Goal: Information Seeking & Learning: Learn about a topic

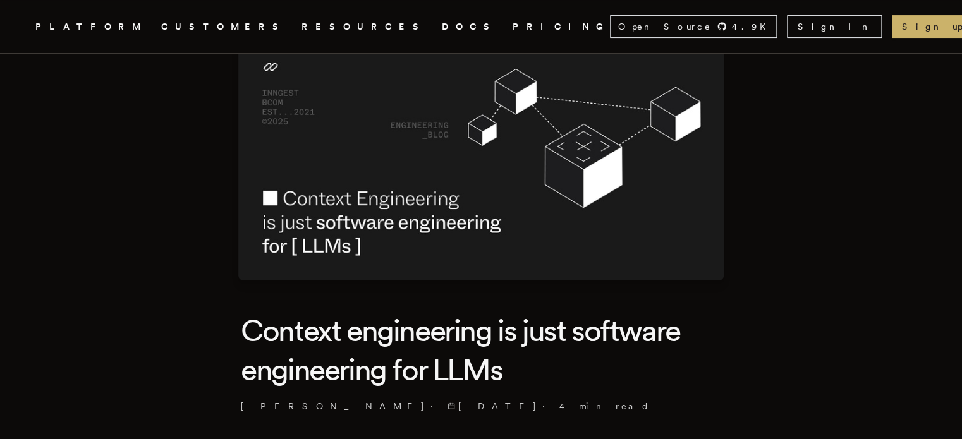
scroll to position [253, 0]
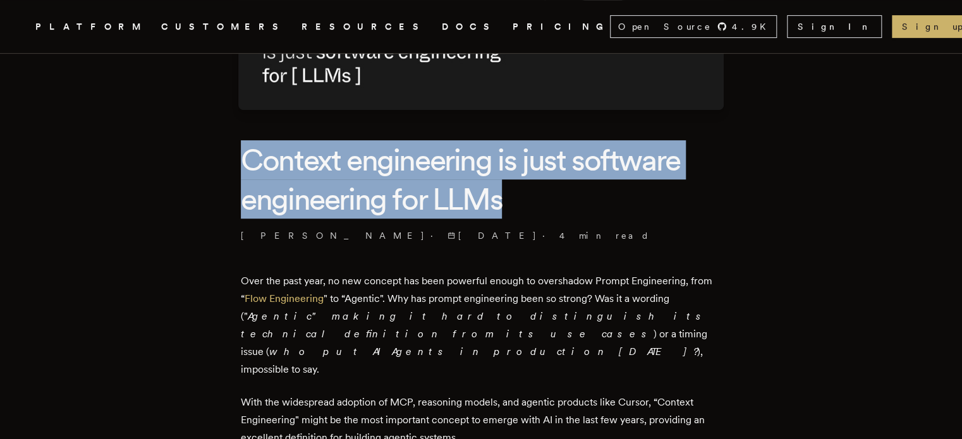
drag, startPoint x: 131, startPoint y: 162, endPoint x: 478, endPoint y: 189, distance: 347.5
click at [592, 180] on h1 "Context engineering is just software engineering for LLMs" at bounding box center [481, 179] width 480 height 79
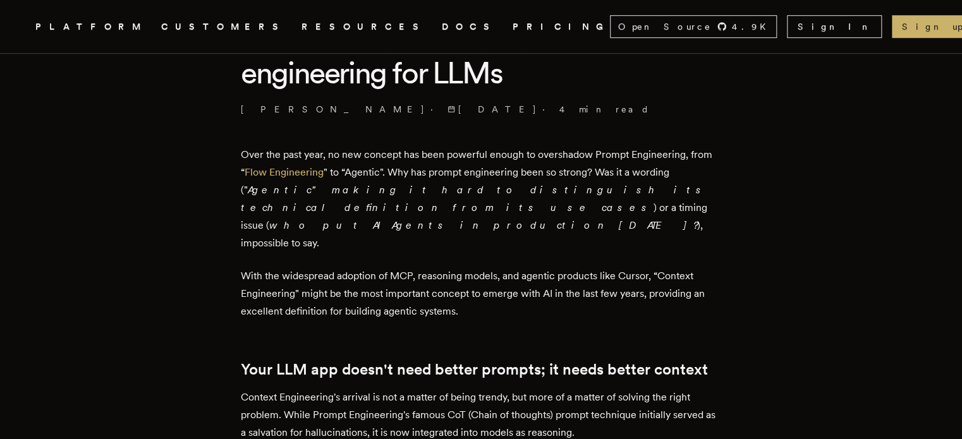
scroll to position [1219, 0]
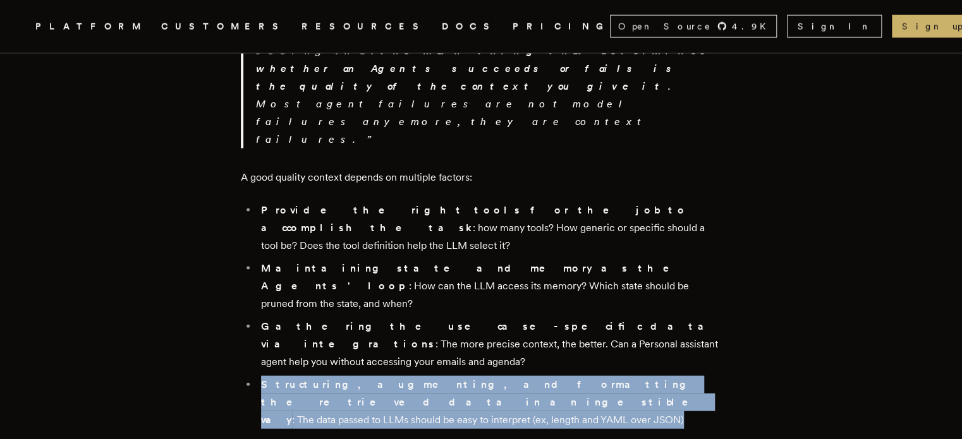
drag, startPoint x: 150, startPoint y: 199, endPoint x: 499, endPoint y: 221, distance: 349.0
click at [499, 376] on li "Structuring, augmenting, and formatting the retrieved data in an ingestible way…" at bounding box center [489, 402] width 464 height 53
copy li "Structuring, augmenting, and formatting the retrieved data in an ingestible way…"
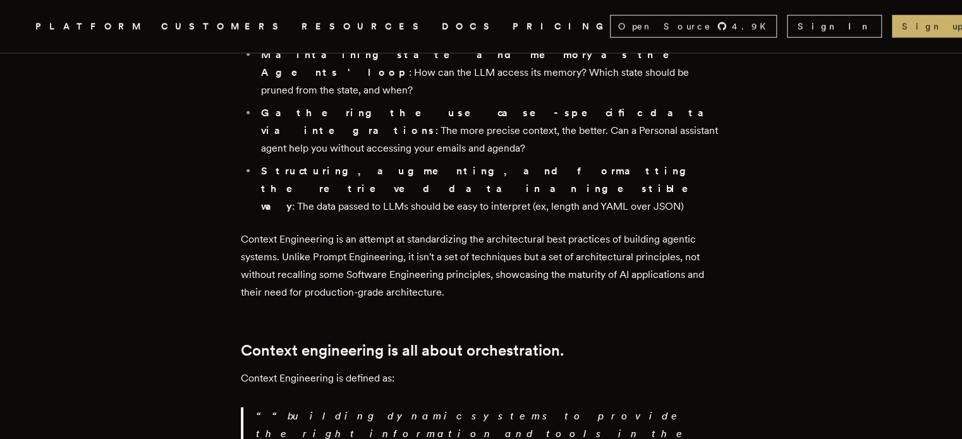
scroll to position [1558, 0]
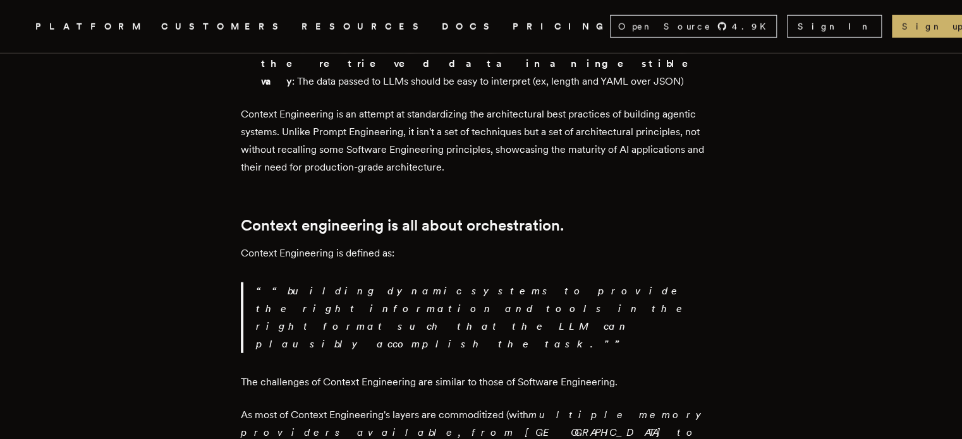
drag, startPoint x: 127, startPoint y: 247, endPoint x: 465, endPoint y: 290, distance: 340.3
copy p "Zooming out, Context Engineering primarily focuses on developing workflows arou…"
